Goal: Task Accomplishment & Management: Manage account settings

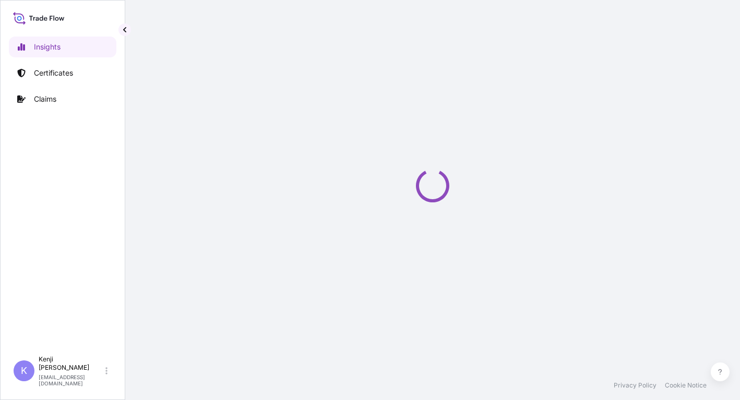
select select "2025"
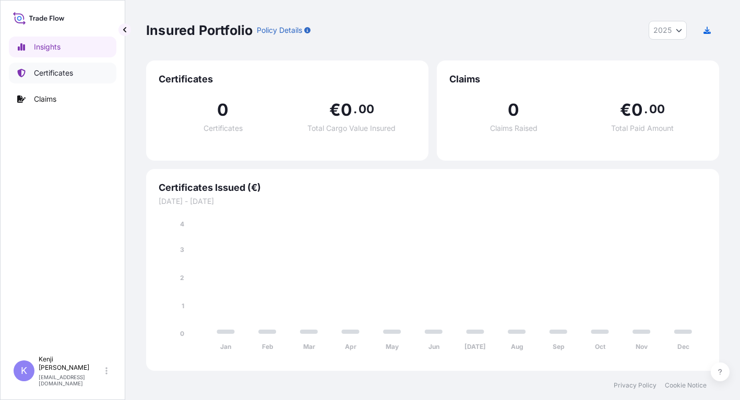
click at [37, 72] on p "Certificates" at bounding box center [53, 73] width 39 height 10
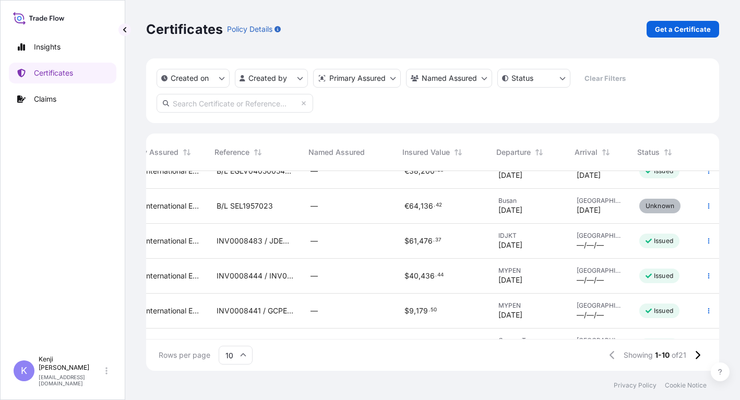
scroll to position [52, 223]
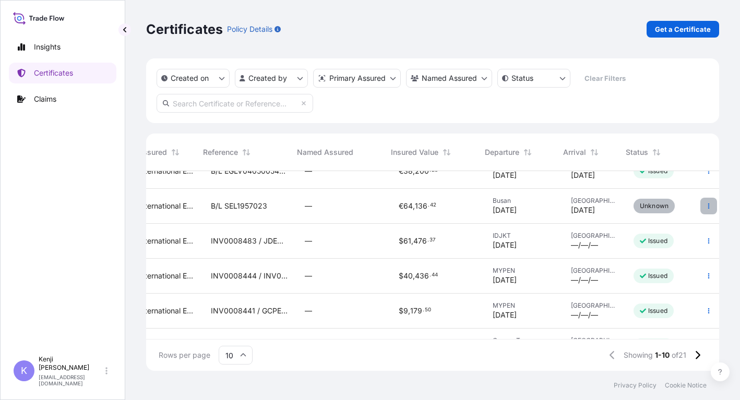
click at [708, 204] on icon "button" at bounding box center [709, 206] width 2 height 5
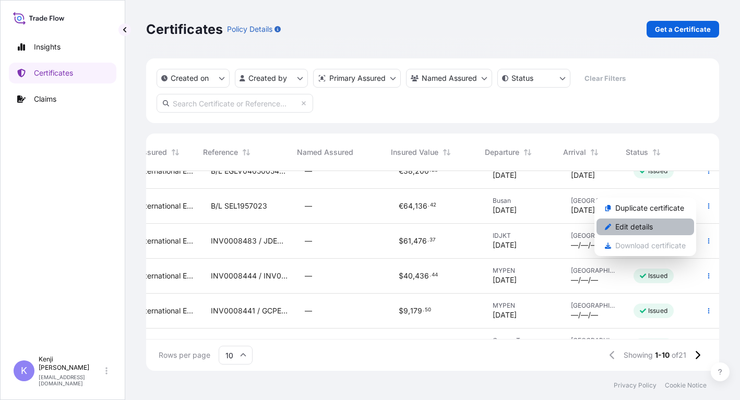
click at [662, 224] on link "Edit details" at bounding box center [646, 227] width 98 height 17
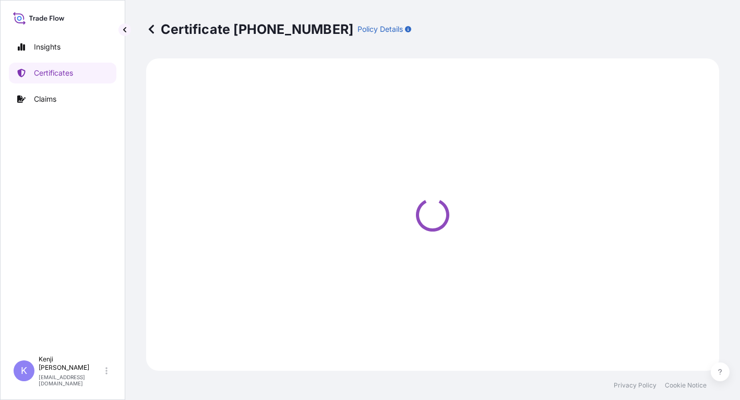
select select "Ocean Vessel"
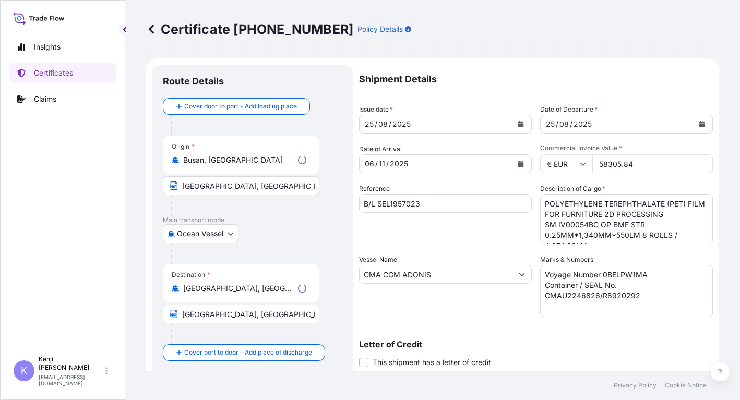
select select "31809"
click at [340, 222] on p "Main transport mode" at bounding box center [253, 220] width 180 height 8
click at [481, 317] on div "Vessel Name CMA CGM ADONIS" at bounding box center [445, 286] width 173 height 63
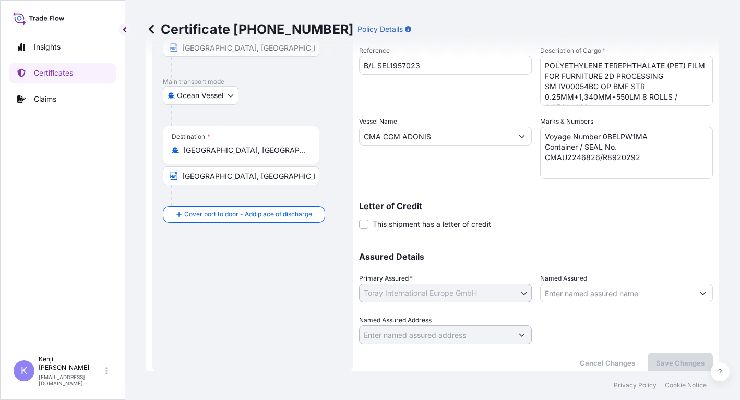
scroll to position [147, 0]
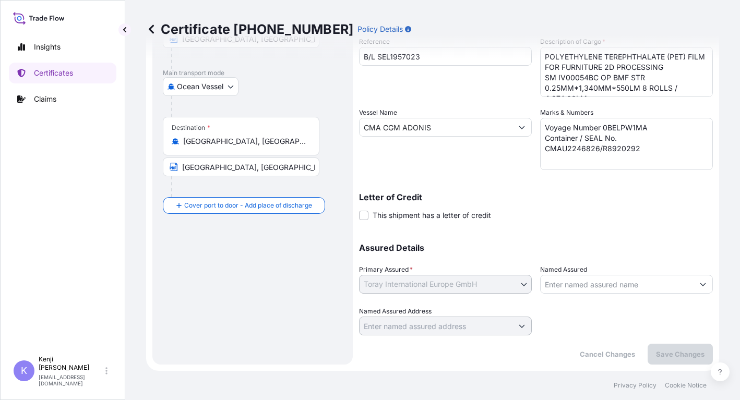
click at [488, 242] on div "Assured Details Primary Assured * Toray International Europe GmbH Toray Interna…" at bounding box center [536, 283] width 354 height 104
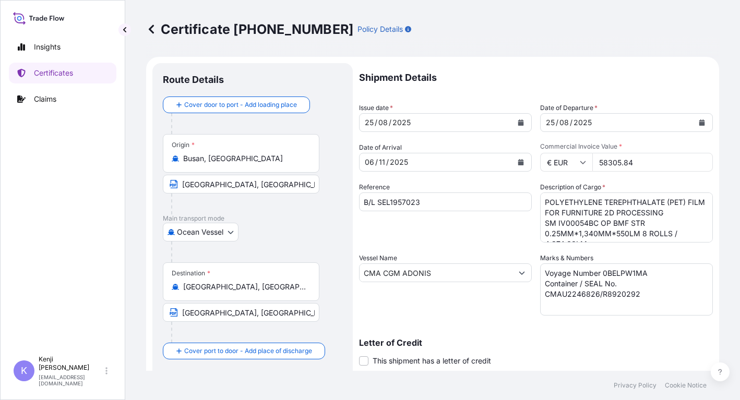
scroll to position [0, 0]
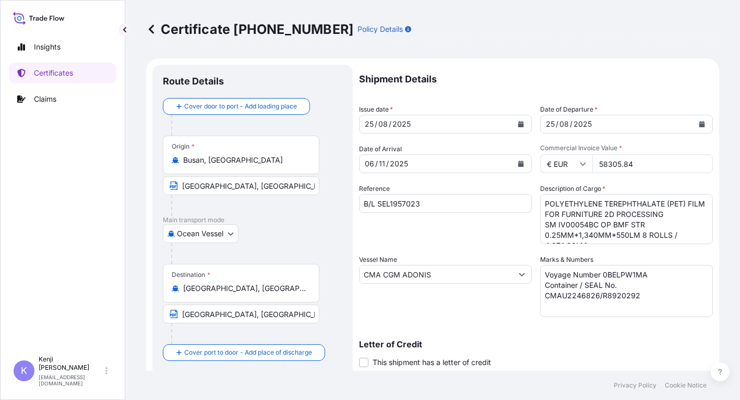
click at [441, 269] on input "CMA CGM ADONIS" at bounding box center [436, 274] width 153 height 19
click at [317, 237] on div "Ocean Vessel Air Road Ocean Vessel" at bounding box center [253, 233] width 180 height 19
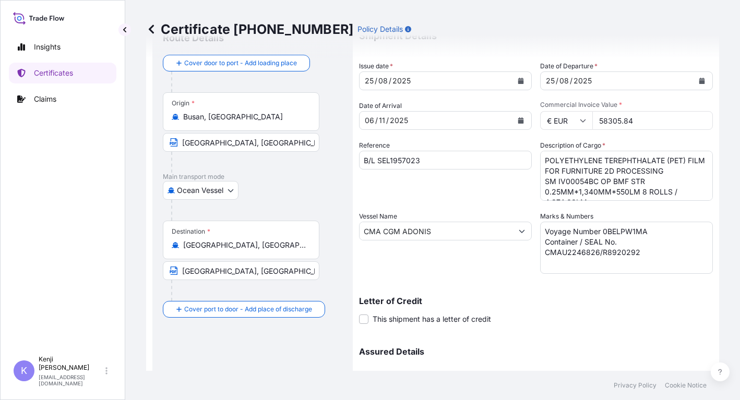
scroll to position [43, 0]
click at [444, 165] on input "B/L SEL1957023" at bounding box center [445, 160] width 173 height 19
type input "B/L SEL1957023"
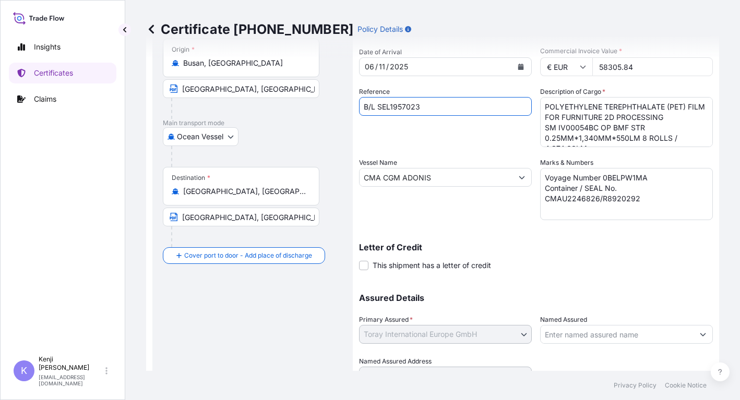
scroll to position [147, 0]
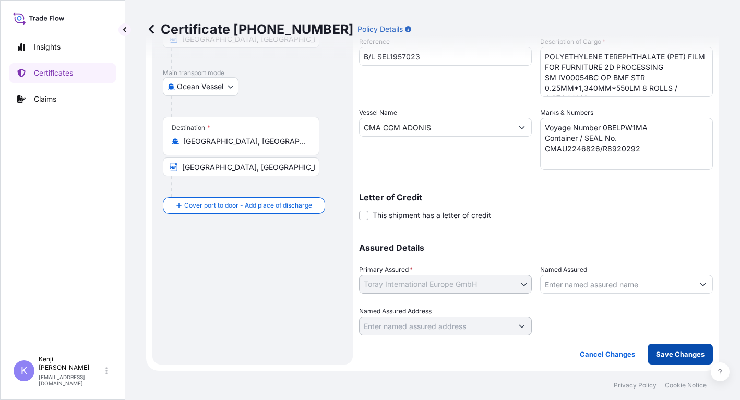
click at [683, 361] on button "Save Changes" at bounding box center [680, 354] width 65 height 21
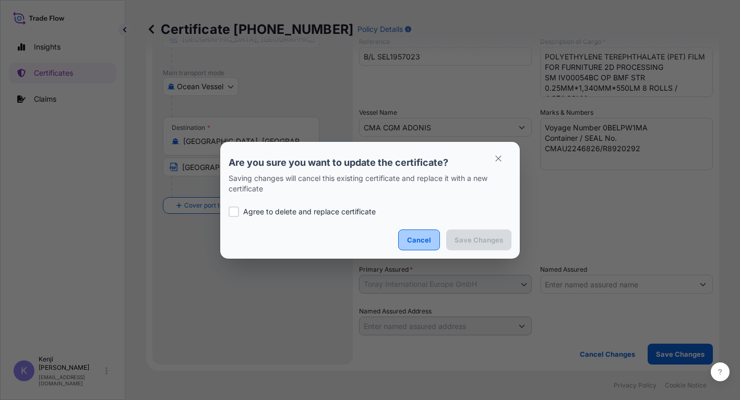
click at [423, 241] on p "Cancel" at bounding box center [419, 240] width 24 height 10
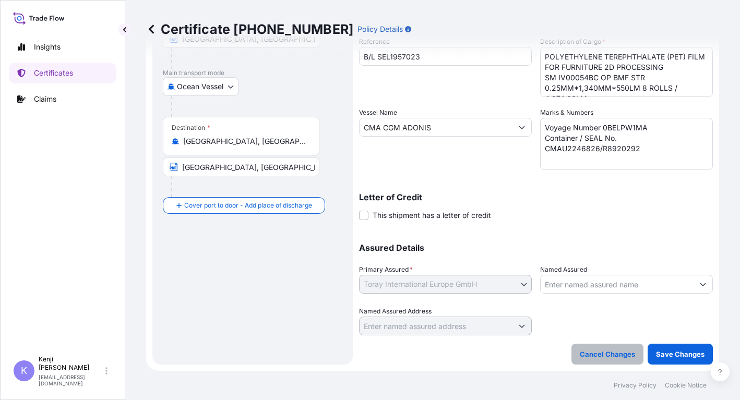
click at [590, 354] on p "Cancel Changes" at bounding box center [607, 354] width 55 height 10
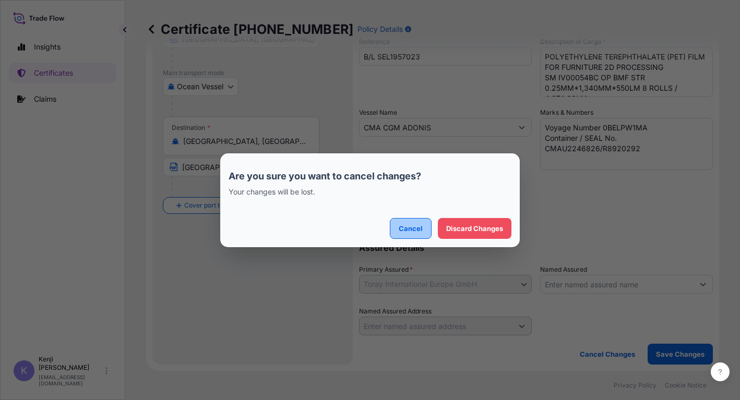
click at [405, 227] on p "Cancel" at bounding box center [411, 228] width 24 height 10
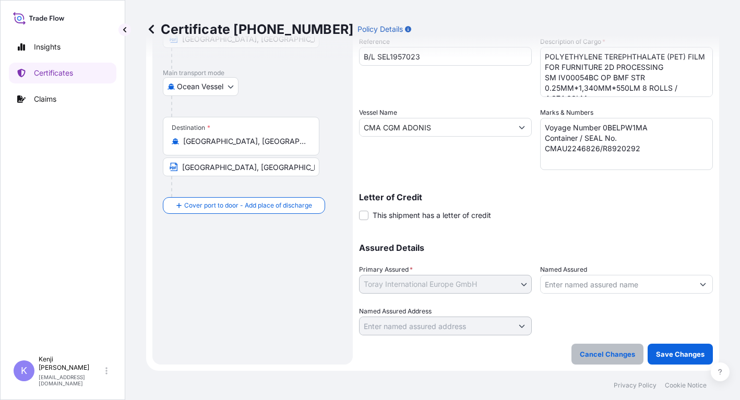
click at [600, 350] on p "Cancel Changes" at bounding box center [607, 354] width 55 height 10
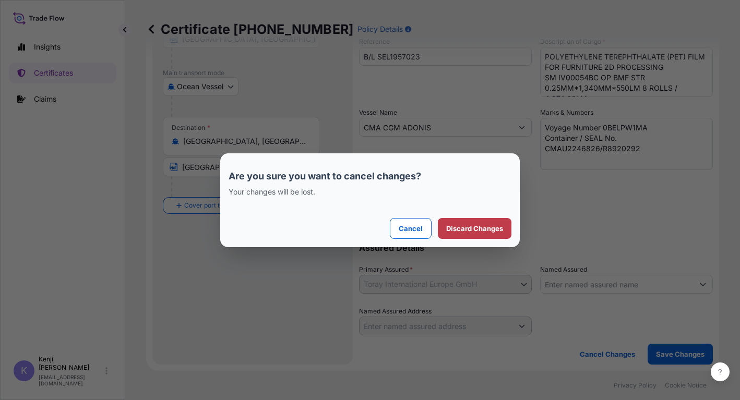
scroll to position [0, 0]
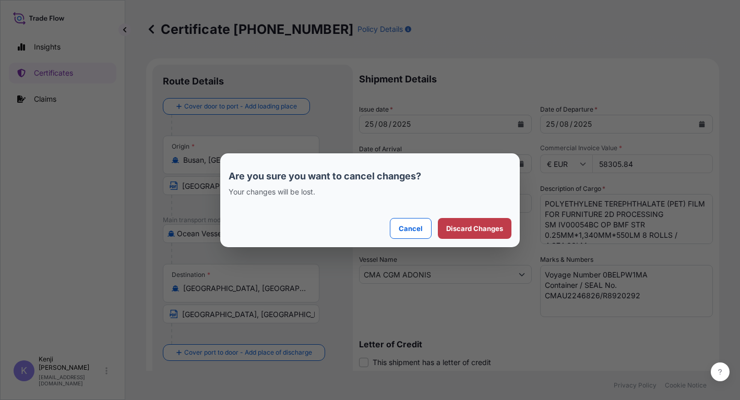
select select "Ocean Vessel"
select select "31809"
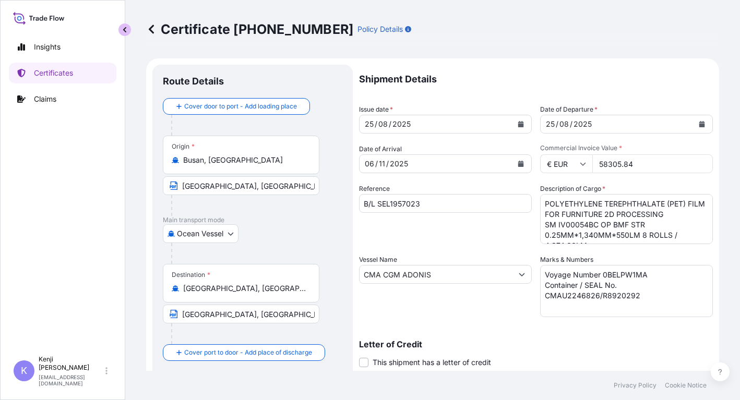
click at [128, 30] on button "button" at bounding box center [125, 29] width 13 height 13
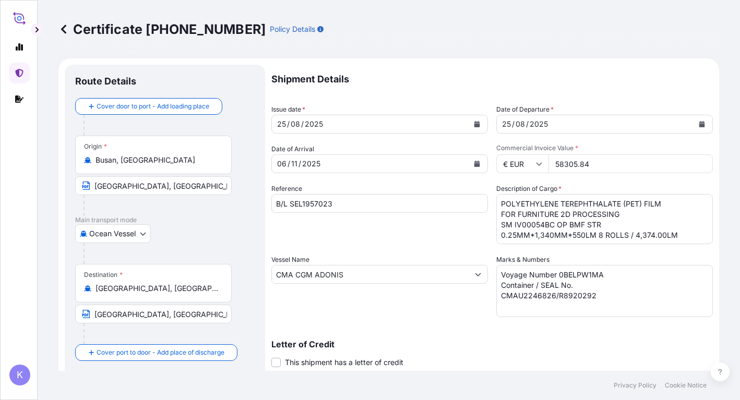
click at [71, 34] on p "Certificate 31809-19-1" at bounding box center [161, 29] width 207 height 17
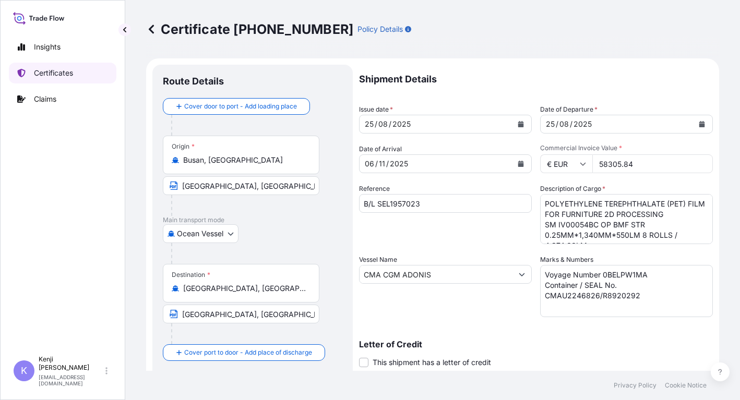
click at [34, 79] on link "Certificates" at bounding box center [63, 73] width 108 height 21
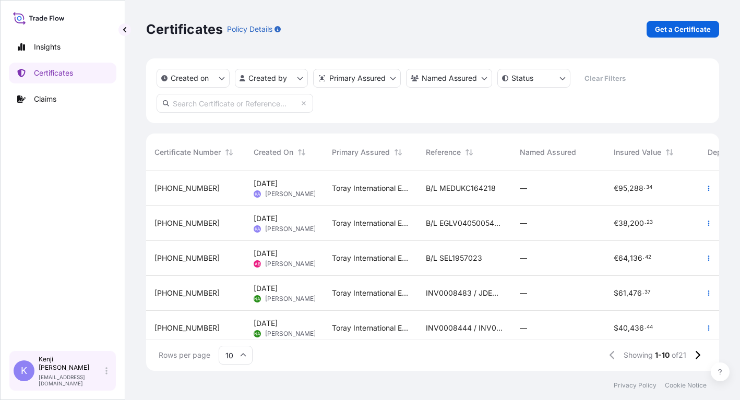
click at [69, 376] on div "Kenji Arimura kenji.arimura.f5@mail.toray" at bounding box center [75, 371] width 73 height 31
